Goal: Task Accomplishment & Management: Manage account settings

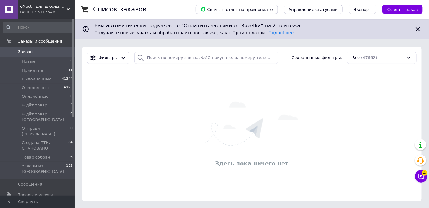
click at [30, 9] on span "eXact - для школы, для офиса, для творчества" at bounding box center [43, 7] width 47 height 6
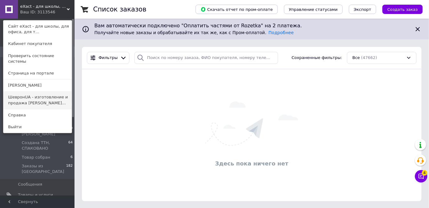
click at [31, 95] on link "ШевронUA - изготовление и продажа милита..." at bounding box center [37, 99] width 68 height 17
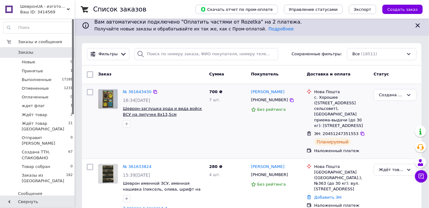
scroll to position [141, 0]
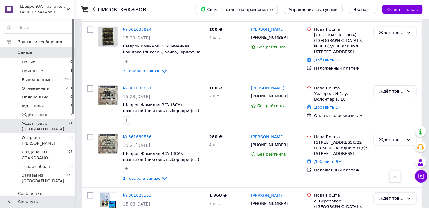
click at [32, 124] on span "Ждёт товар [GEOGRAPHIC_DATA]" at bounding box center [45, 126] width 47 height 11
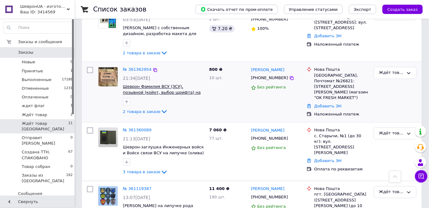
scroll to position [1182, 0]
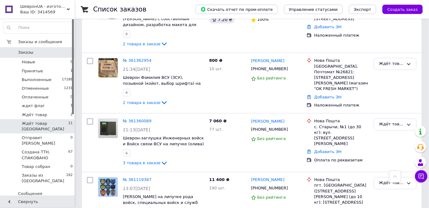
click at [43, 8] on span "ШевронUA - изготовление и продажа милитарной символики: погон, шевронов, нашиво…" at bounding box center [43, 7] width 47 height 6
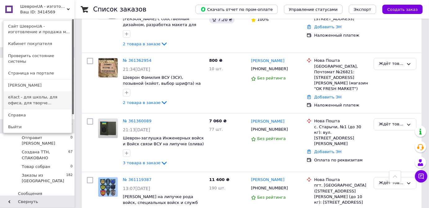
click at [34, 95] on link "eXact - для школы, для офиса, для творче..." at bounding box center [37, 99] width 68 height 17
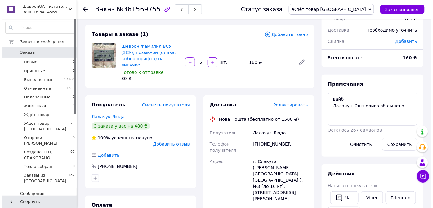
scroll to position [28, 0]
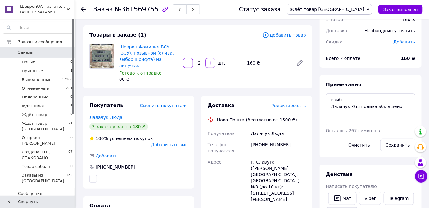
click at [289, 103] on span "Редактировать" at bounding box center [288, 105] width 35 height 5
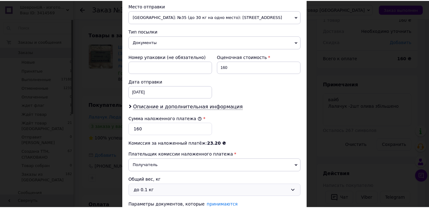
scroll to position [269, 0]
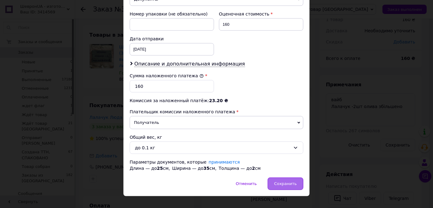
click at [284, 181] on span "Сохранить" at bounding box center [285, 183] width 23 height 5
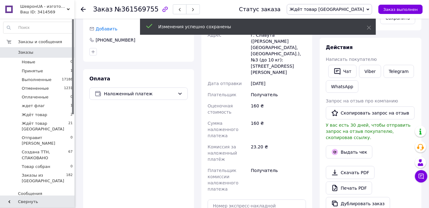
scroll to position [226, 0]
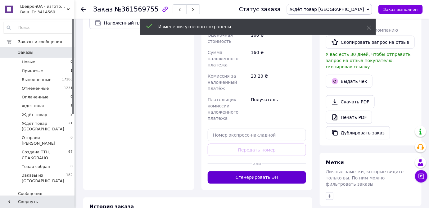
click at [261, 171] on button "Сгенерировать ЭН" at bounding box center [257, 177] width 98 height 12
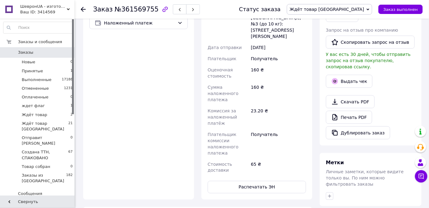
click at [261, 181] on button "Распечатать ЭН" at bounding box center [257, 187] width 98 height 12
click at [246, 181] on button "Распечатать ЭН" at bounding box center [257, 187] width 98 height 12
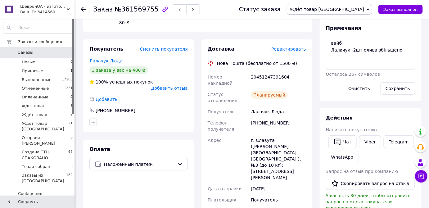
scroll to position [0, 0]
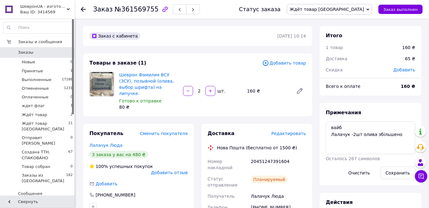
click at [334, 10] on span "Ждёт товар [GEOGRAPHIC_DATA]" at bounding box center [327, 9] width 75 height 5
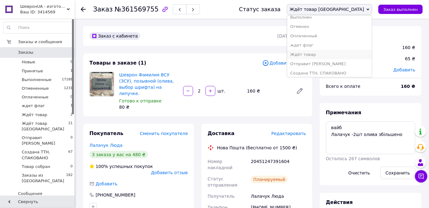
scroll to position [25, 0]
click at [343, 61] on li "Создана ТТН, СПАКОВАНО" at bounding box center [329, 61] width 85 height 9
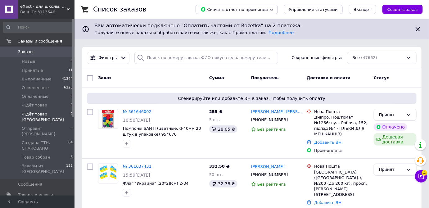
click at [43, 115] on span "Ждёт товар [GEOGRAPHIC_DATA]" at bounding box center [46, 116] width 49 height 11
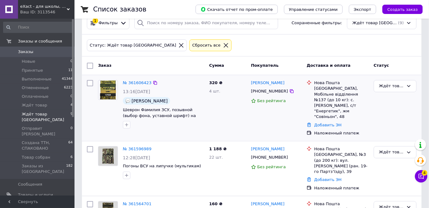
scroll to position [34, 0]
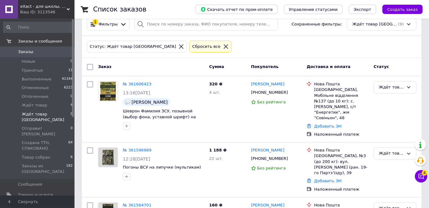
click at [42, 6] on span "eXact - для школы, для офиса, для творчества" at bounding box center [43, 7] width 47 height 6
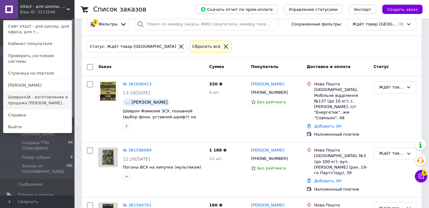
click at [29, 95] on link "ШевронUA - изготовление и продажа милита..." at bounding box center [37, 99] width 68 height 17
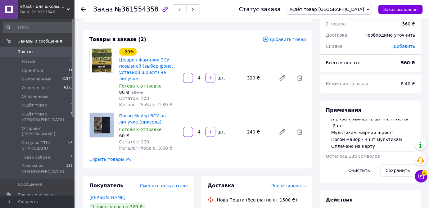
scroll to position [56, 0]
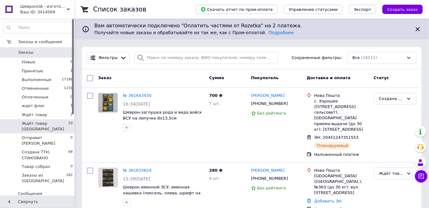
click at [57, 125] on li "Ждёт товар Одесса 20" at bounding box center [38, 126] width 76 height 14
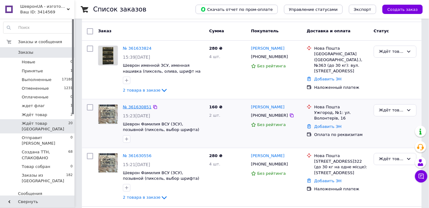
scroll to position [36, 0]
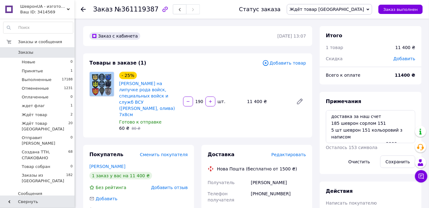
scroll to position [170, 0]
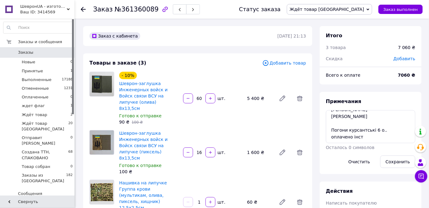
scroll to position [184, 0]
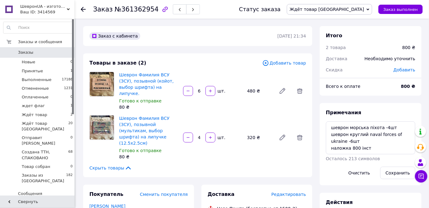
scroll to position [86, 0]
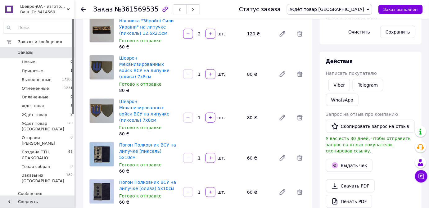
scroll to position [254, 0]
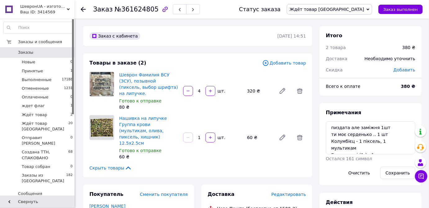
scroll to position [6, 0]
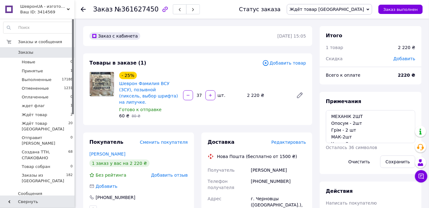
scroll to position [109, 0]
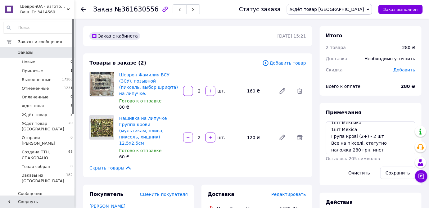
scroll to position [6, 0]
